Goal: Transaction & Acquisition: Purchase product/service

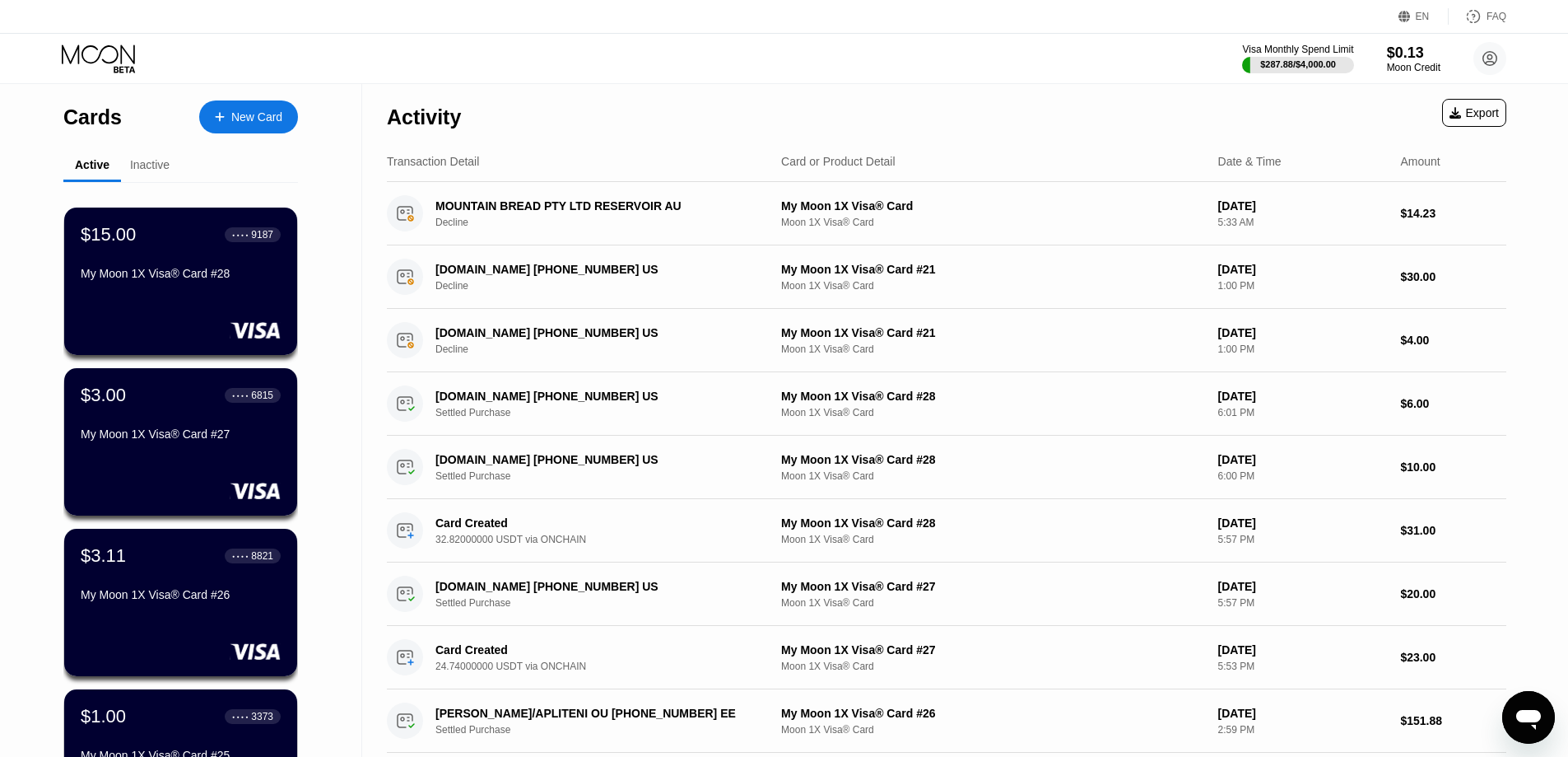
click at [328, 182] on div "Cards New Card Active Inactive $15.00 ● ● ● ● 9187 My Moon 1X Visa® Card #28 $3…" at bounding box center [181, 584] width 362 height 1002
click at [316, 155] on div "Cards New Card Active Inactive $15.00 ● ● ● ● 9187 My Moon 1X Visa® Card #28 $3…" at bounding box center [181, 584] width 362 height 1002
click at [231, 118] on div "New Card" at bounding box center [257, 117] width 51 height 14
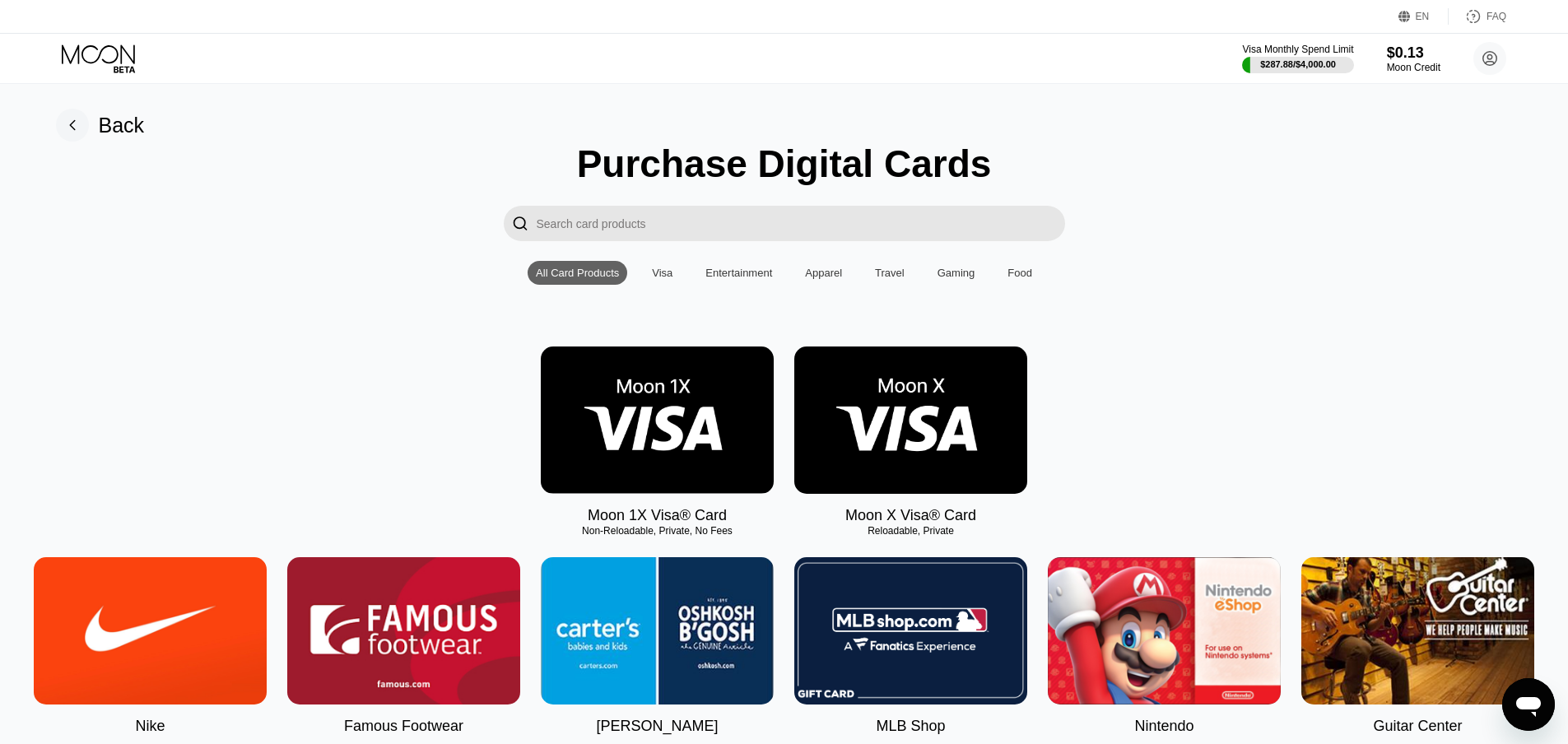
click at [1402, 355] on div "Moon 1X Visa® Card Non-Reloadable, Private, No Fees Moon X Visa® Card Reloadabl…" at bounding box center [784, 435] width 1531 height 178
click at [691, 417] on img at bounding box center [657, 419] width 233 height 147
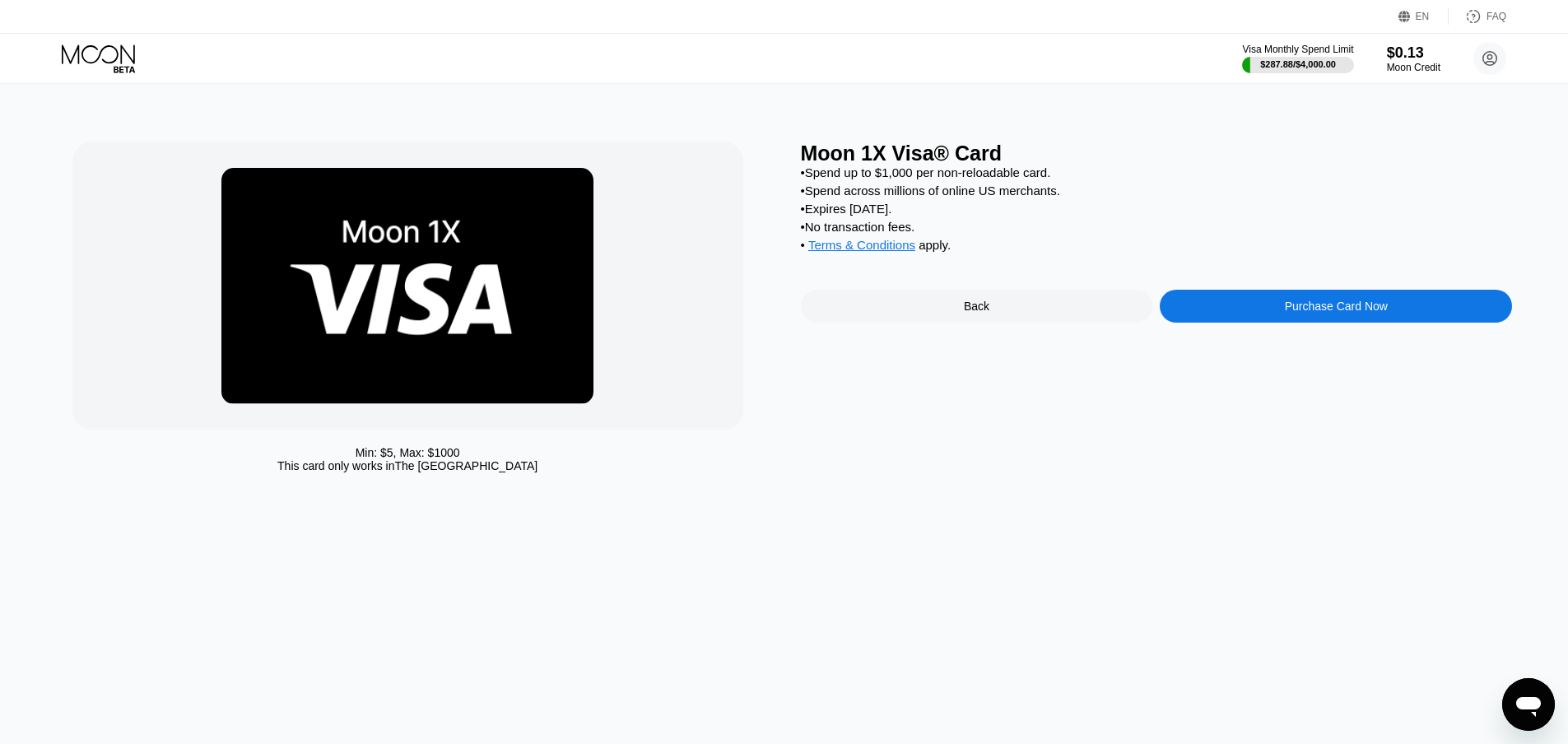
click at [1386, 313] on div "Purchase Card Now" at bounding box center [1336, 306] width 103 height 13
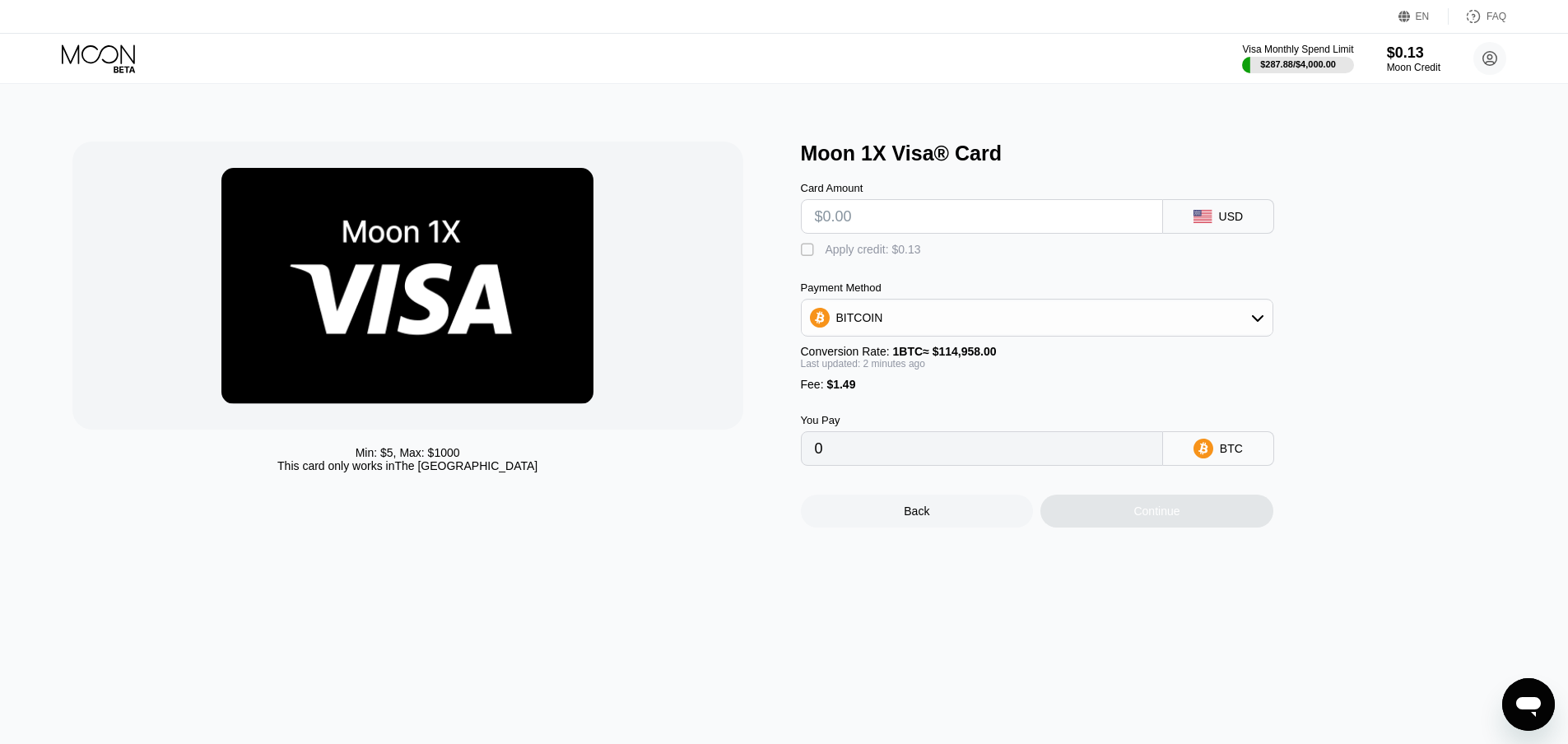
click at [831, 256] on div "Apply credit: $0.13" at bounding box center [873, 249] width 96 height 13
drag, startPoint x: 1340, startPoint y: 316, endPoint x: 1315, endPoint y: 323, distance: 26.0
click at [1340, 316] on div "Moon 1X Visa® Card Card Amount USD  Apply credit: $0.13 Payment Method BITCOIN…" at bounding box center [1157, 335] width 712 height 386
click at [867, 222] on input "text" at bounding box center [982, 216] width 335 height 33
click at [824, 259] on div " Apply credit: $0.13" at bounding box center [865, 250] width 128 height 17
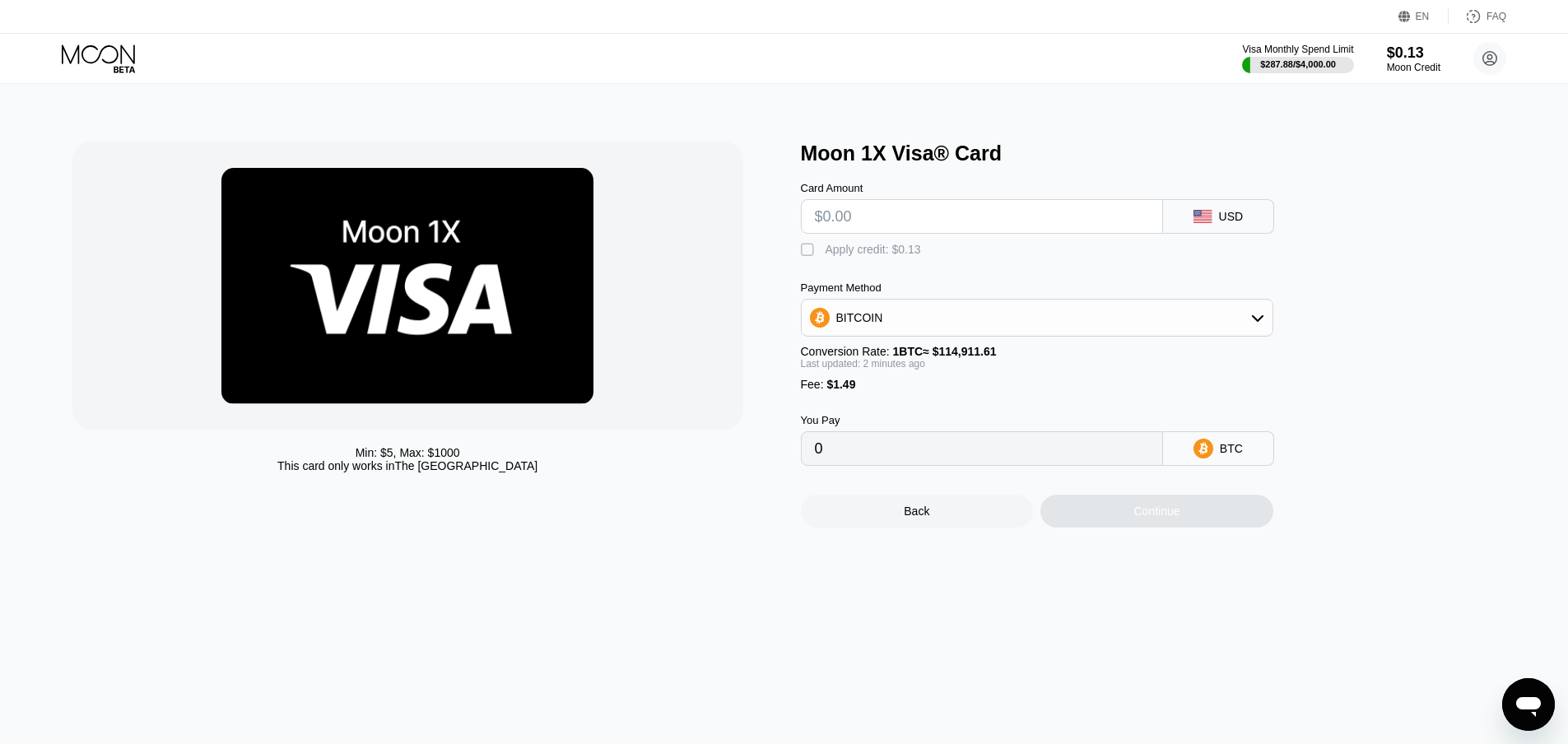
click at [834, 216] on input "text" at bounding box center [982, 216] width 335 height 33
type input "$2"
type input "0.00003038"
type input "$28"
type input "0.00025664"
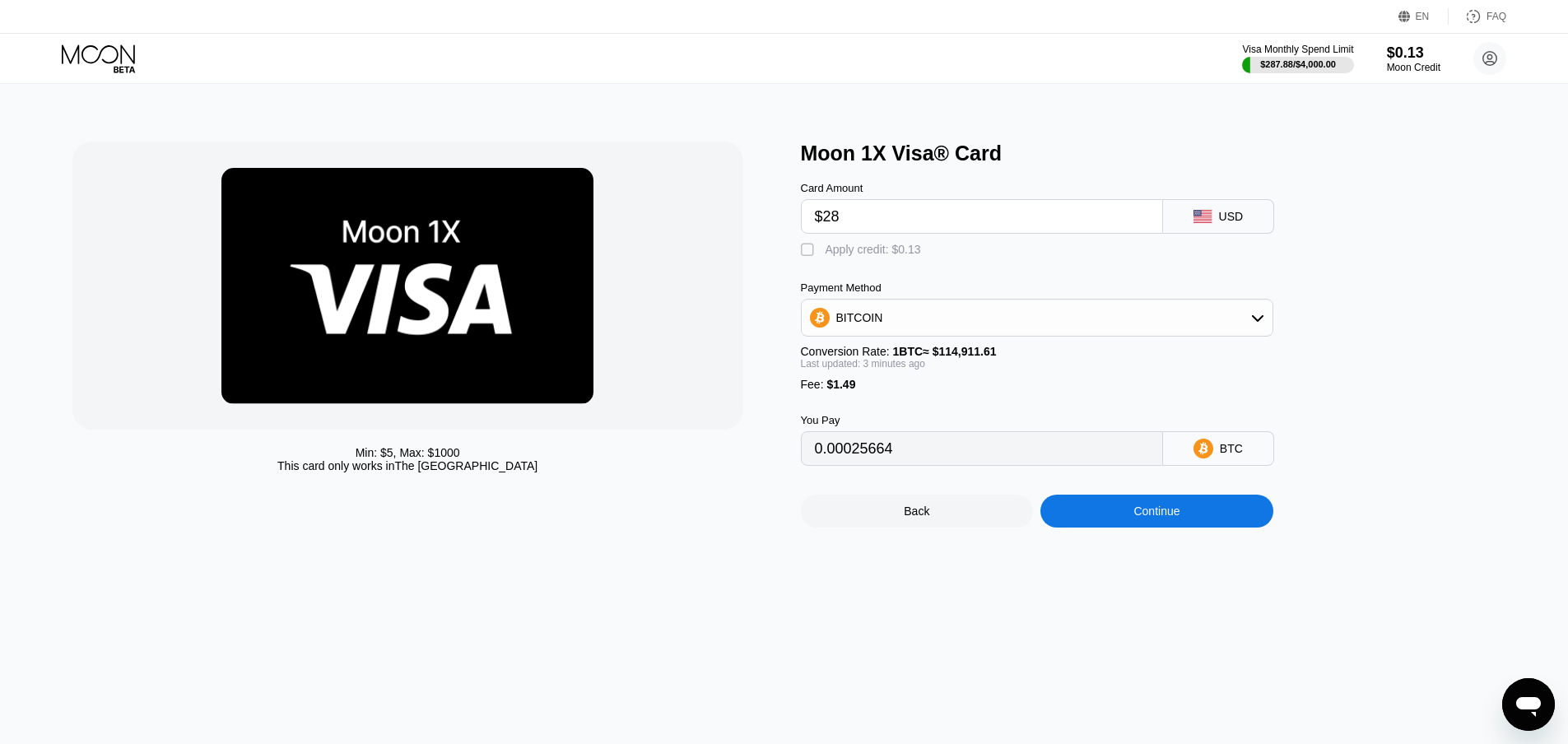
type input "$28"
click at [853, 325] on div "BITCOIN" at bounding box center [860, 317] width 47 height 13
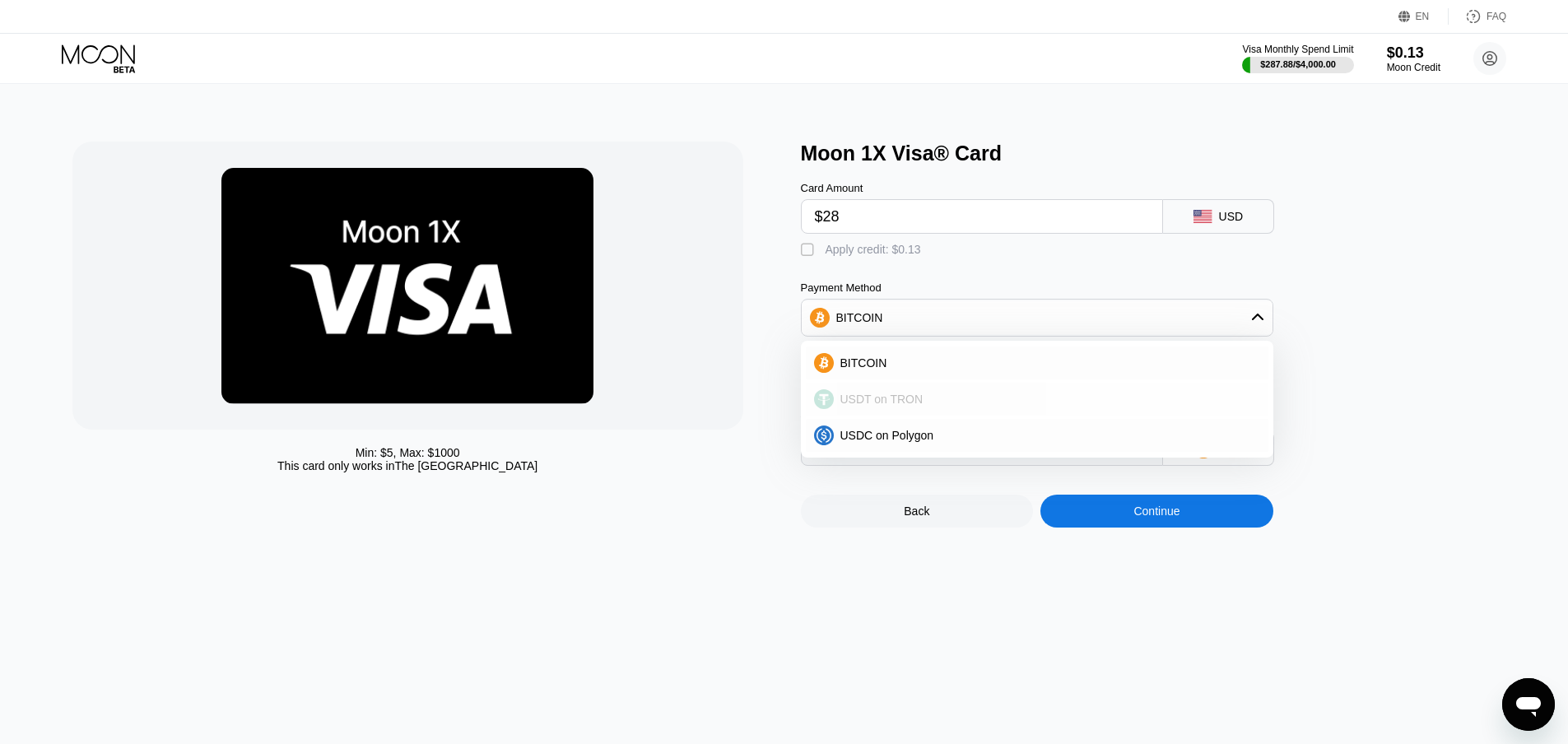
click at [872, 415] on div "USDT on TRON" at bounding box center [1037, 399] width 463 height 33
type input "29.79"
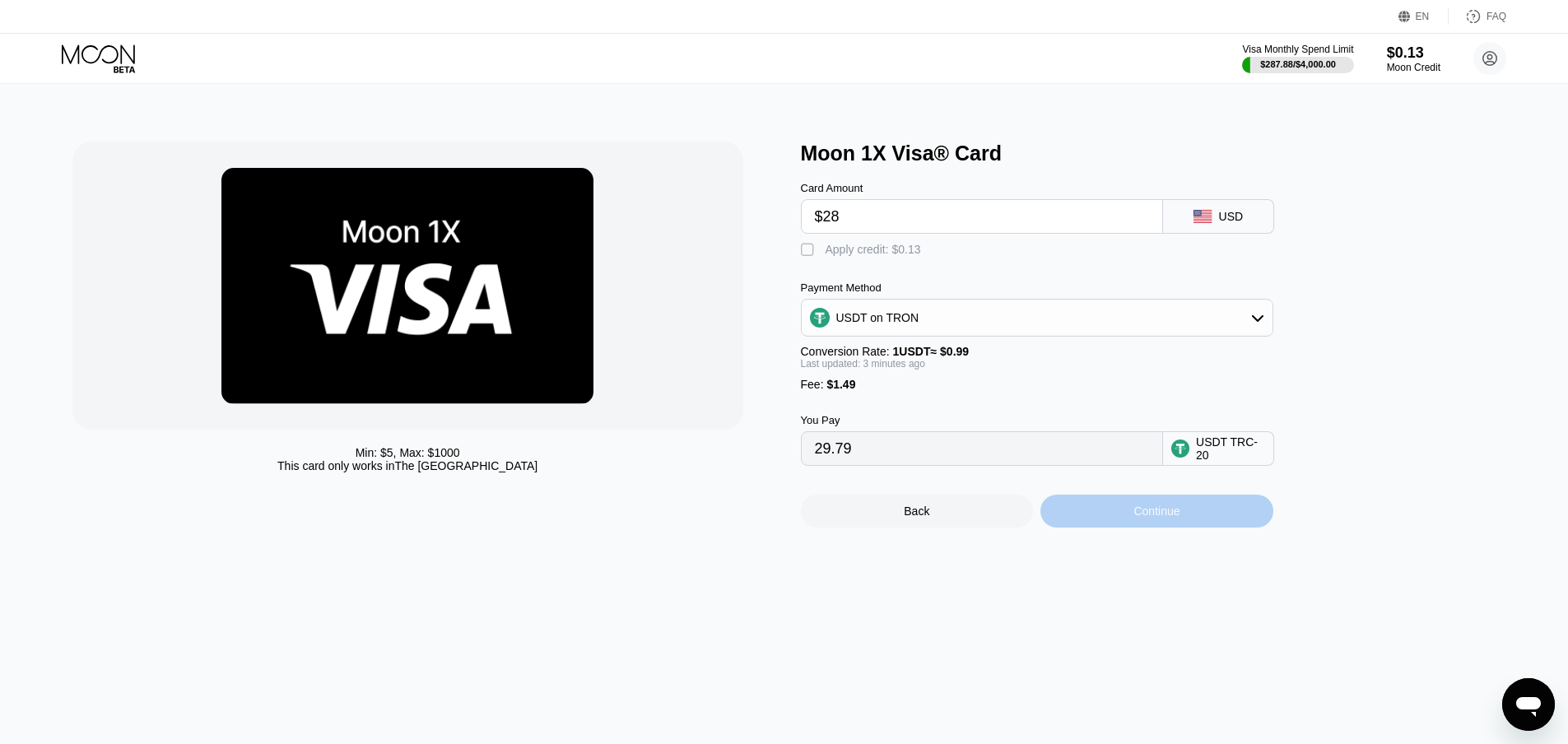
click at [1101, 518] on div "Continue" at bounding box center [1157, 510] width 233 height 33
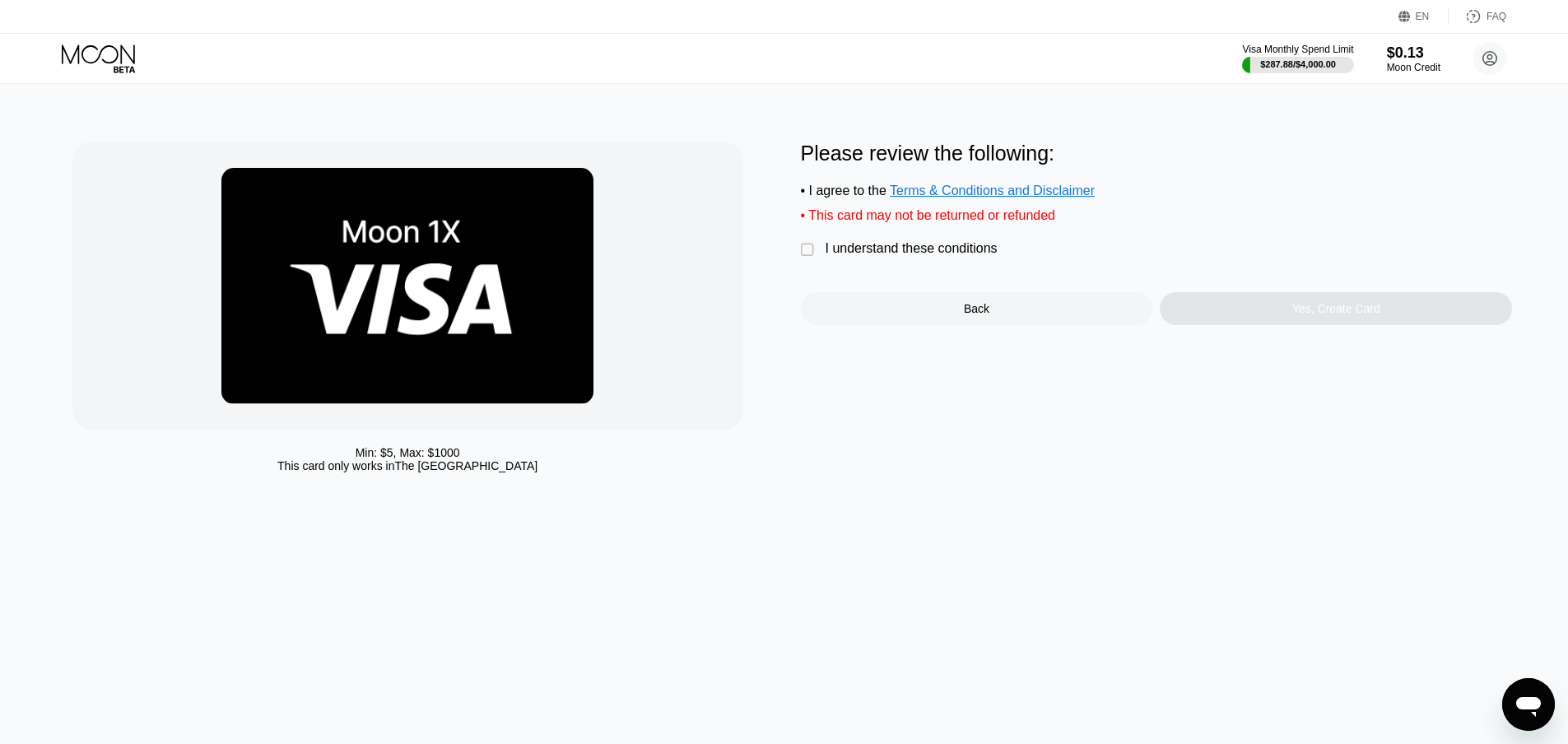
click at [923, 256] on div "I understand these conditions" at bounding box center [912, 248] width 172 height 15
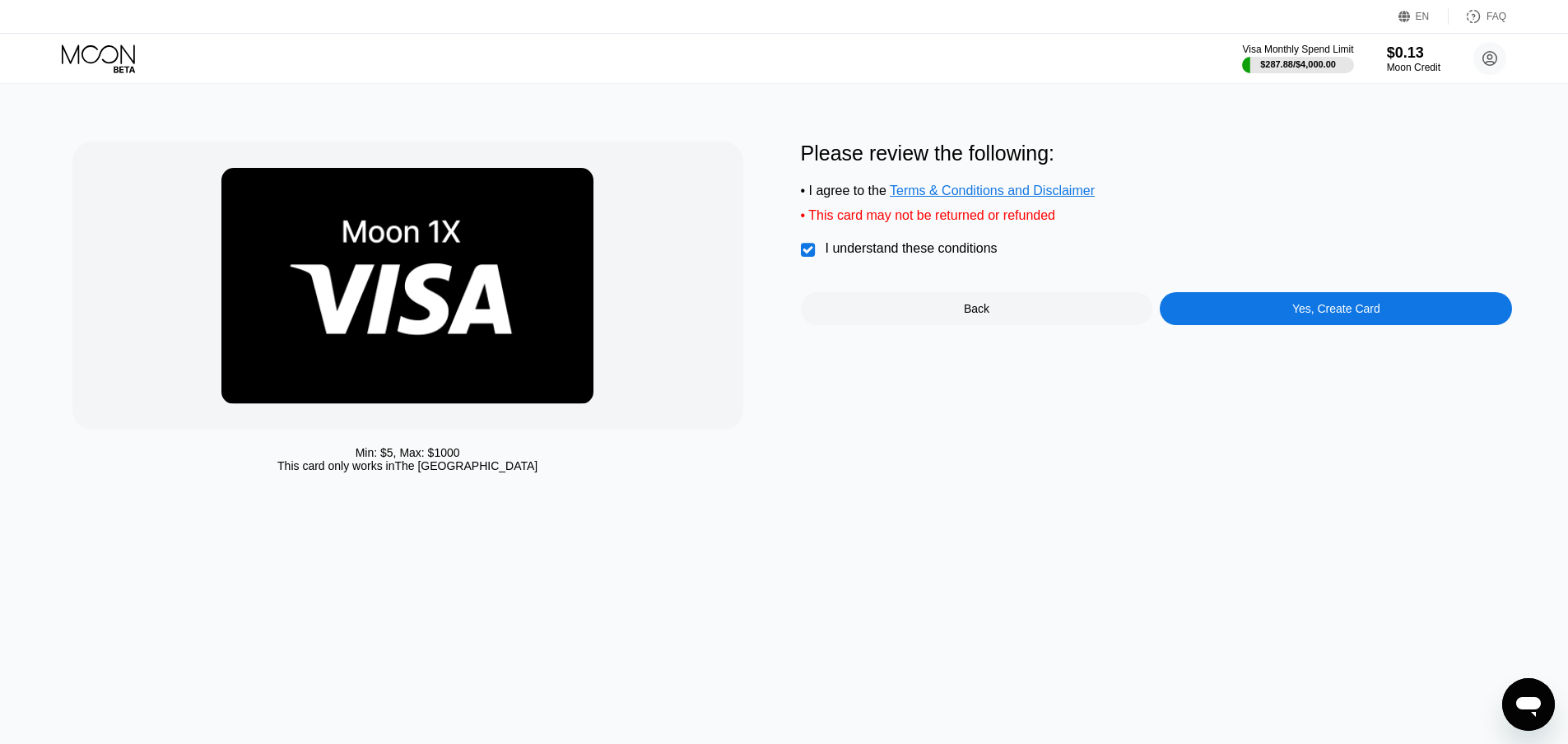
click at [1250, 320] on div "Yes, Create Card" at bounding box center [1336, 308] width 352 height 33
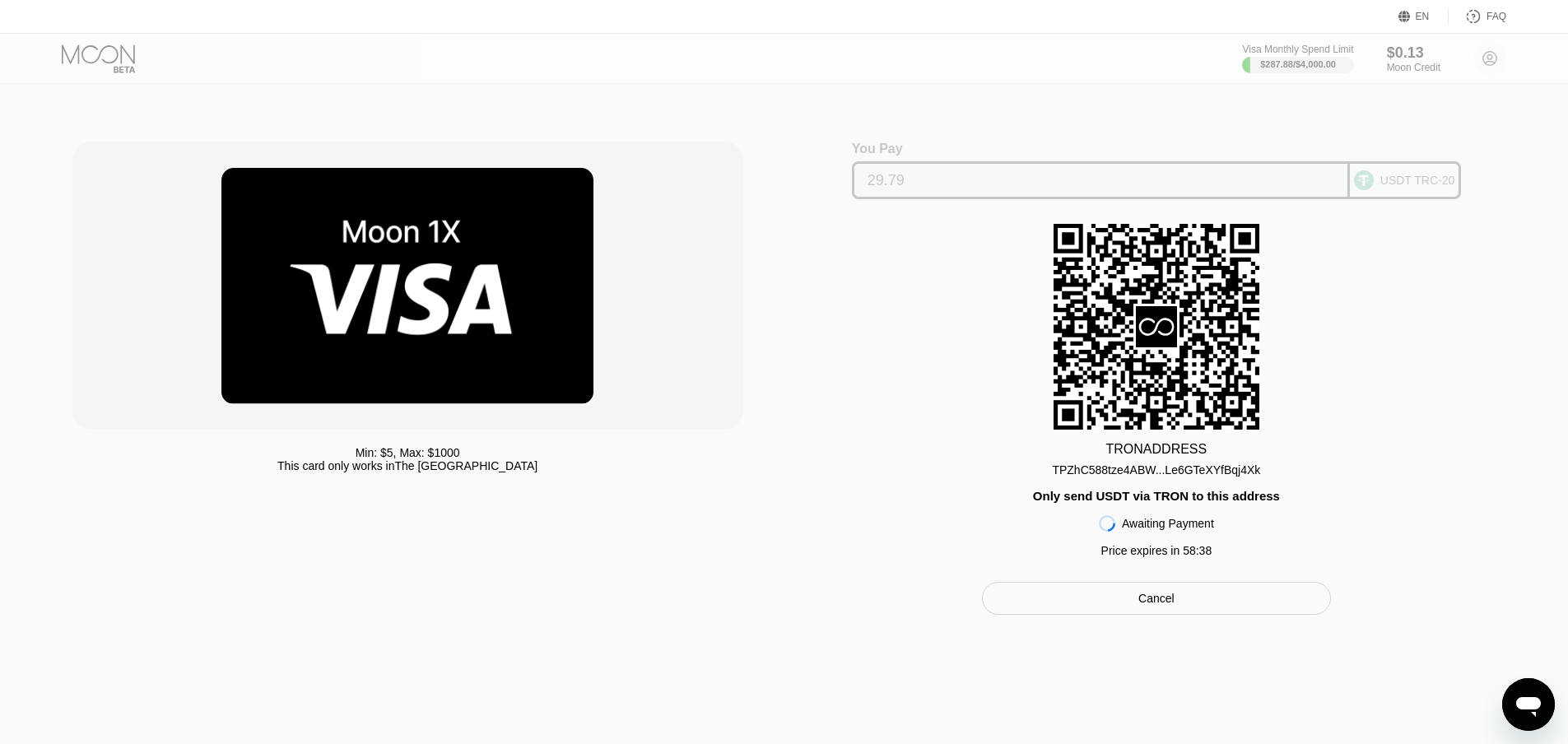
drag, startPoint x: 879, startPoint y: 190, endPoint x: 1063, endPoint y: 27, distance: 245.8
click at [881, 188] on input "29.79" at bounding box center [1100, 180] width 467 height 33
click at [882, 187] on input "29.79" at bounding box center [1100, 180] width 467 height 33
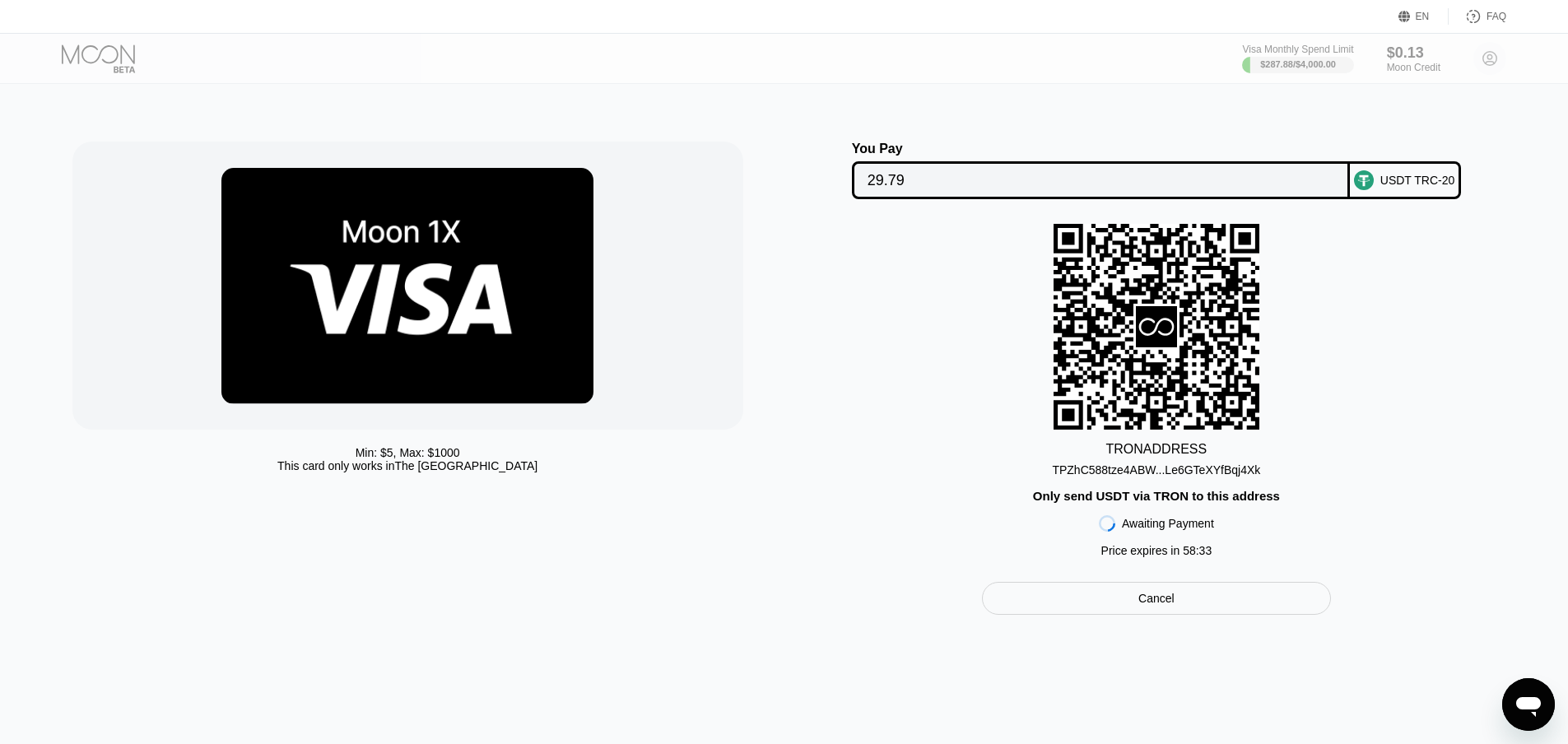
click at [1121, 477] on div "TPZhC588tze4ABW...Le6GTeXYfBqj4Xk" at bounding box center [1156, 470] width 208 height 13
click at [1112, 477] on div "TPZhC588tze4ABW...Le6GTeXYfBqj4Xk" at bounding box center [1156, 470] width 208 height 13
click at [1110, 477] on div "TPZhC588tze4ABW...Le6GTeXYfBqj4Xk" at bounding box center [1156, 470] width 208 height 13
click at [1401, 452] on div "TRON ADDRESS TPZhC588tze4ABW...Le6GTeXYfBqj4Xk Only send USDT via TRON to this …" at bounding box center [1157, 395] width 712 height 341
click at [1319, 408] on div "TRON ADDRESS TPZhC588tze4ABW...Le6GTeXYfBqj4Xk Only send USDT via TRON to this …" at bounding box center [1157, 395] width 712 height 341
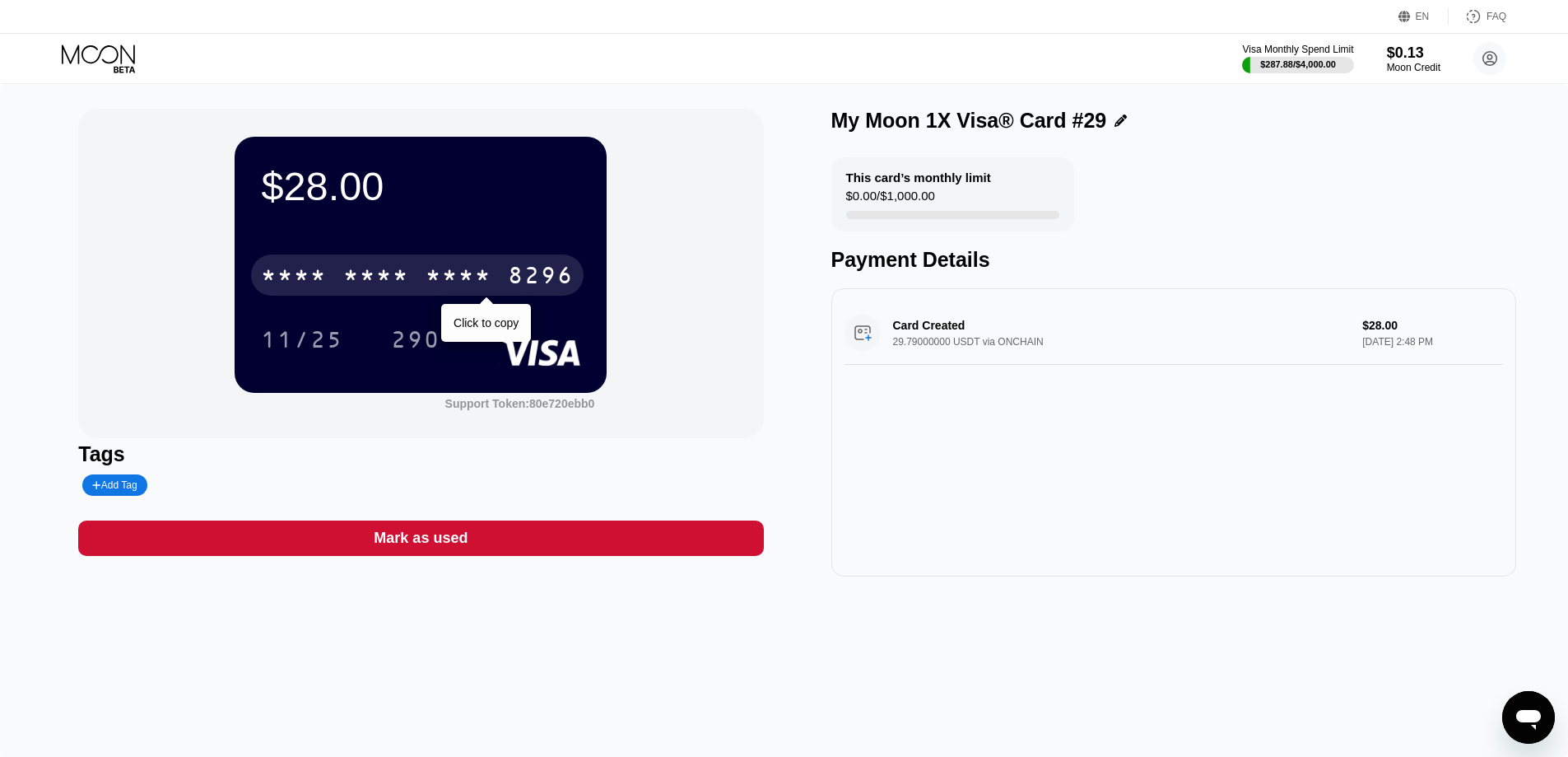
click at [488, 276] on div "* * * *" at bounding box center [458, 277] width 66 height 27
click at [545, 284] on div "8296" at bounding box center [541, 277] width 66 height 27
click at [411, 345] on div "290" at bounding box center [415, 341] width 49 height 27
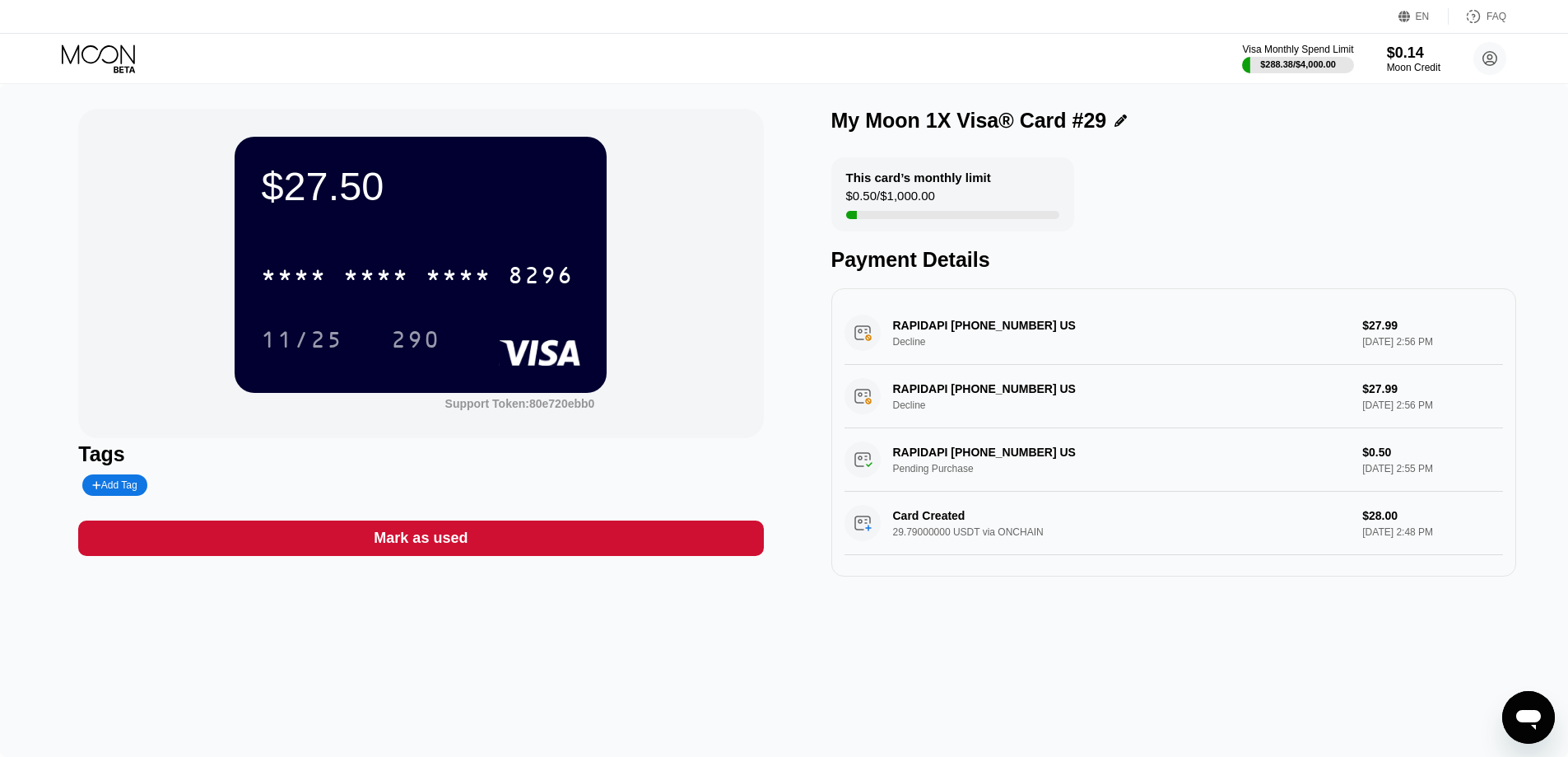
click at [1016, 668] on div "$27.50 * * * * * * * * * * * * 8296 11/25 290 Support Token: 80e720ebb0 Tags Ad…" at bounding box center [784, 420] width 1568 height 673
click at [982, 676] on div "$27.50 * * * * * * * * * * * * 8296 11/25 290 Support Token: 80e720ebb0 Tags Ad…" at bounding box center [784, 420] width 1568 height 673
drag, startPoint x: 122, startPoint y: 59, endPoint x: 139, endPoint y: 72, distance: 21.4
click at [121, 59] on icon at bounding box center [101, 58] width 77 height 29
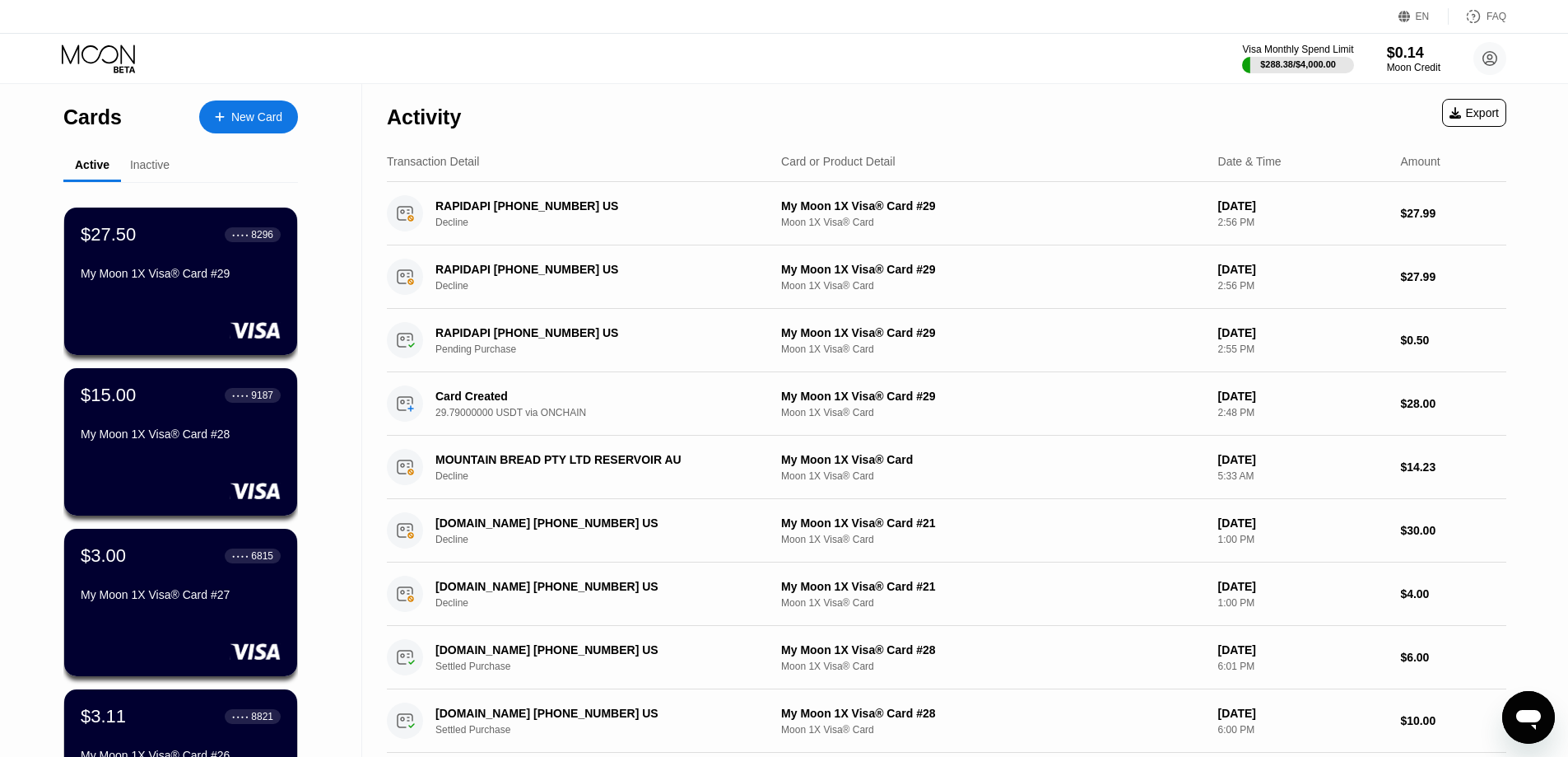
click at [319, 262] on div "Cards New Card Active Inactive $27.50 ● ● ● ● 8296 My Moon 1X Visa® Card #29 $1…" at bounding box center [181, 584] width 362 height 1002
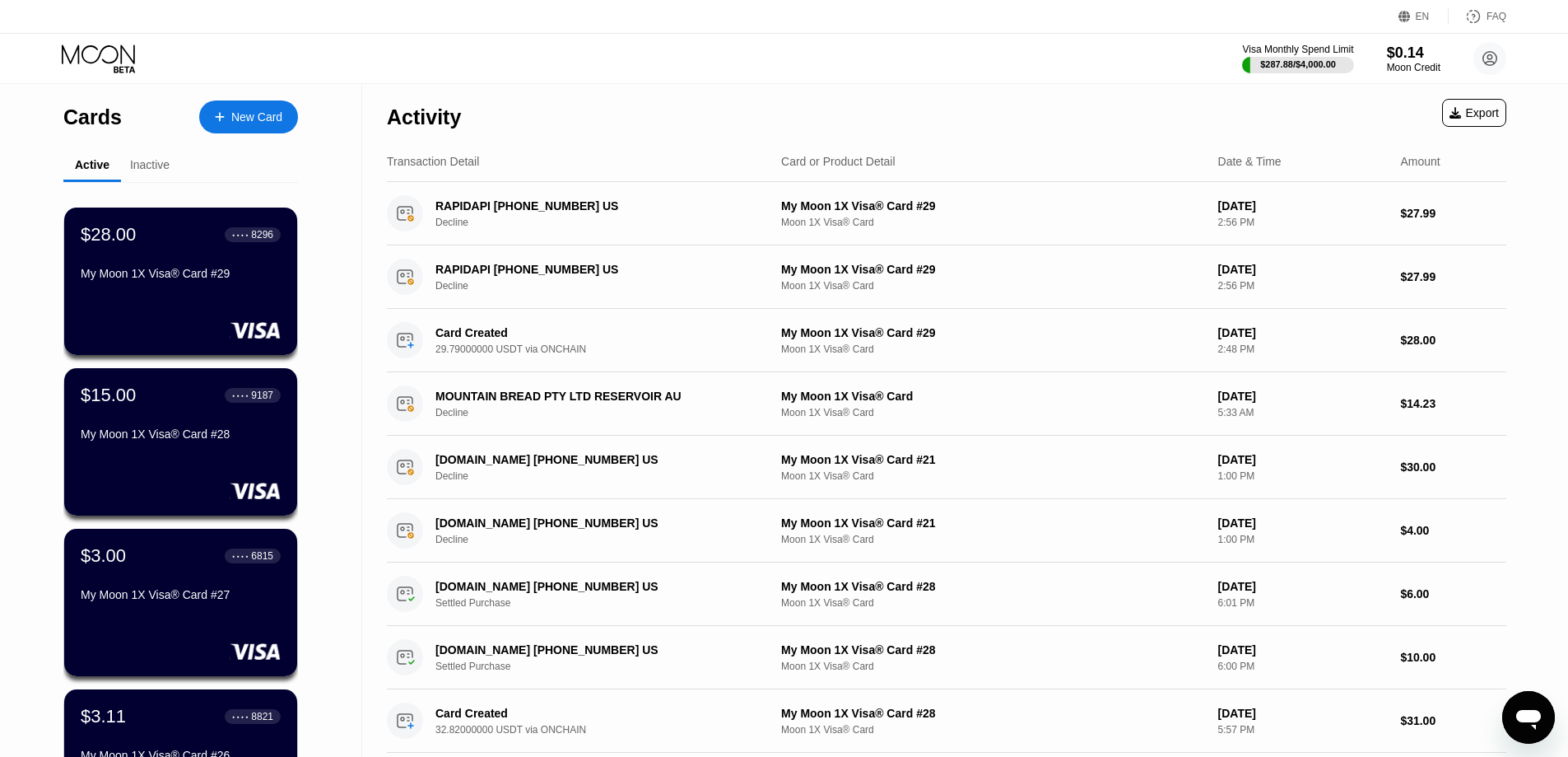
click at [355, 179] on div "Cards New Card Active Inactive $28.00 ● ● ● ● 8296 My Moon 1X Visa® Card #29 $1…" at bounding box center [181, 584] width 362 height 1002
click at [228, 276] on div "My Moon 1X Visa® Card #29" at bounding box center [181, 272] width 201 height 13
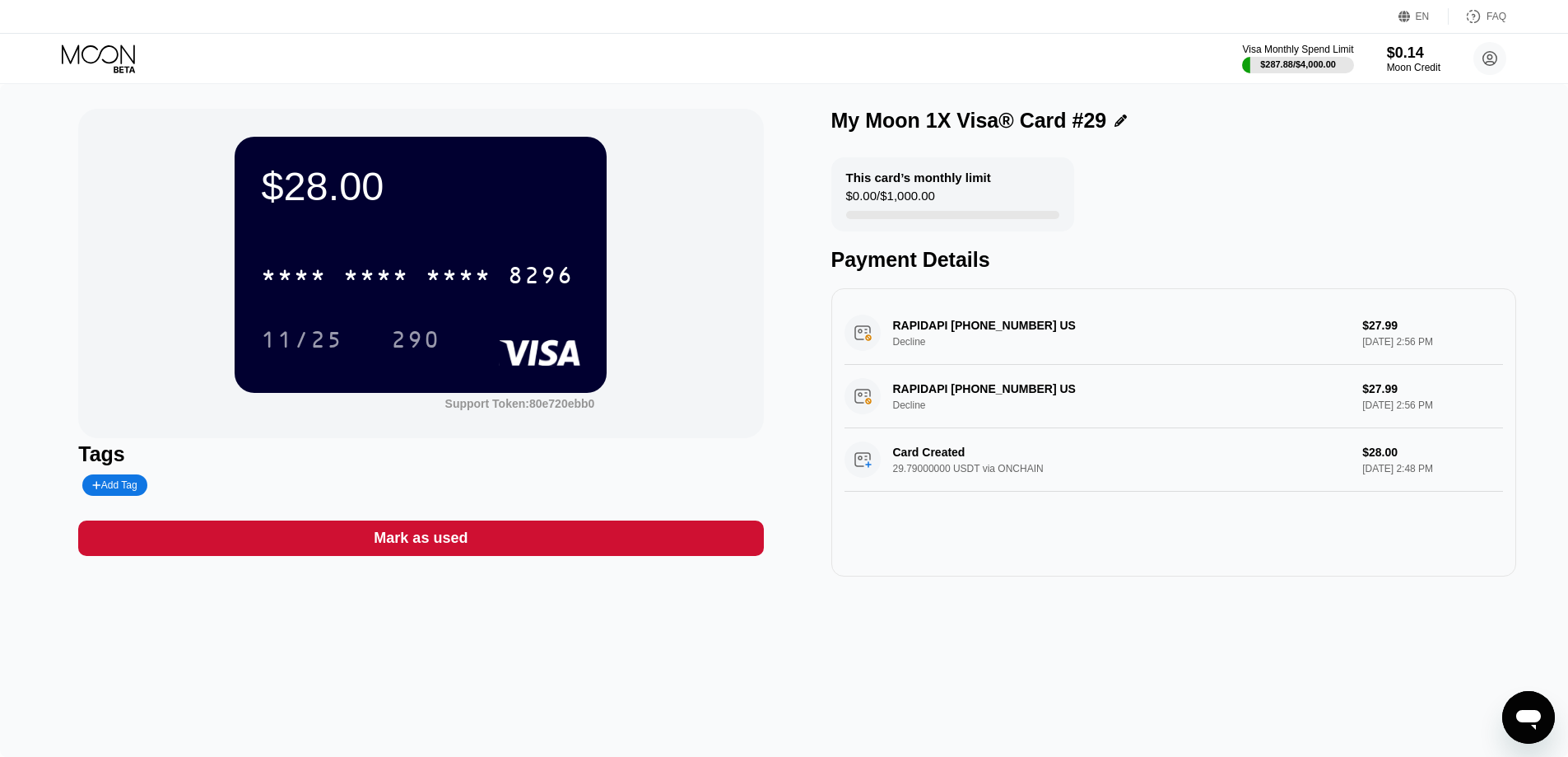
click at [191, 183] on div "$28.00 * * * * * * * * * * * * 8296 11/25 290 Support Token: 80e720ebb0" at bounding box center [420, 273] width 685 height 330
click at [122, 64] on div at bounding box center [112, 58] width 102 height 29
click at [112, 63] on icon at bounding box center [101, 58] width 77 height 29
